Goal: Find contact information: Find contact information

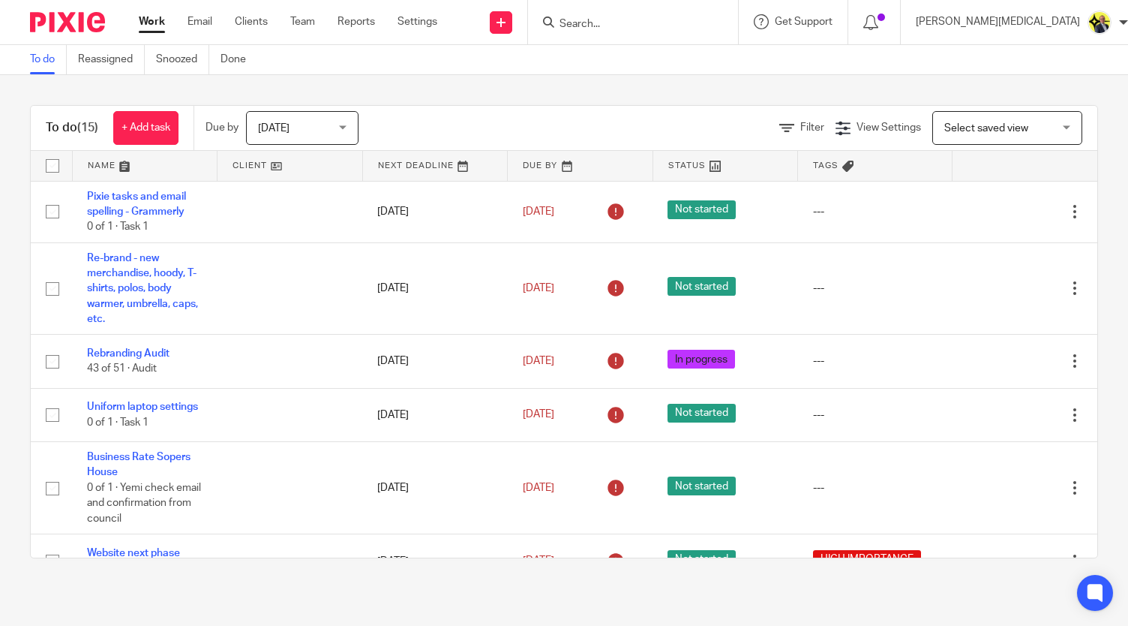
scroll to position [449, 0]
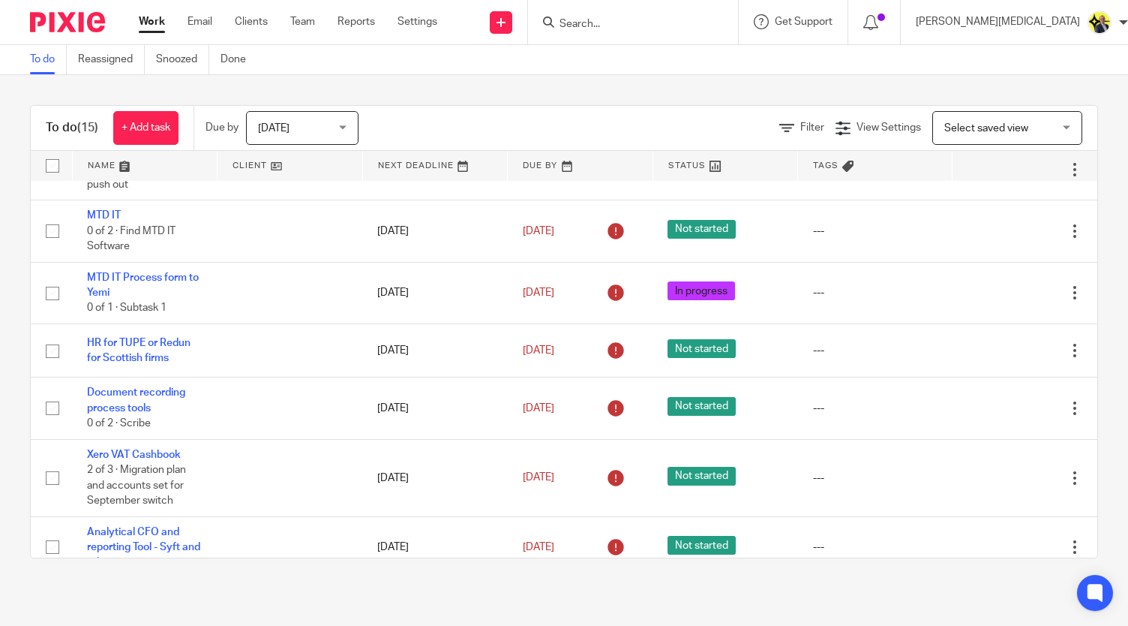
click at [674, 24] on input "Search" at bounding box center [625, 25] width 135 height 14
type input "w9"
click at [691, 59] on link at bounding box center [682, 64] width 254 height 35
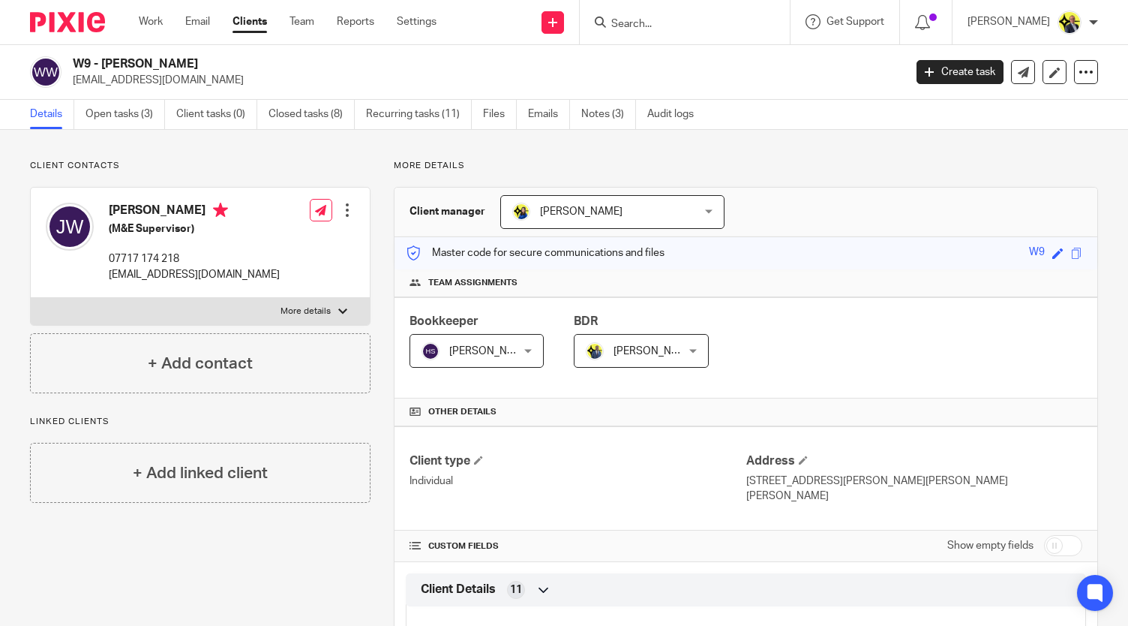
drag, startPoint x: 182, startPoint y: 258, endPoint x: 110, endPoint y: 260, distance: 72.8
click at [110, 260] on p "07717 174 218" at bounding box center [194, 258] width 171 height 15
click at [182, 260] on p "07717 174 218" at bounding box center [194, 258] width 171 height 15
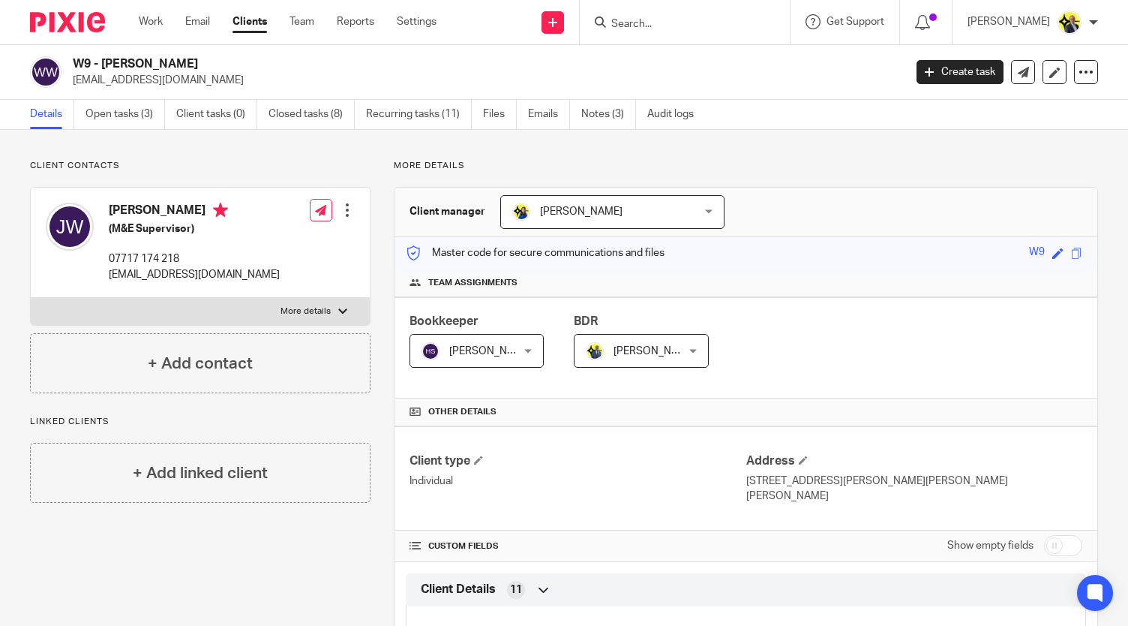
click at [216, 265] on p "07717 174 218" at bounding box center [194, 258] width 171 height 15
